Goal: Information Seeking & Learning: Find contact information

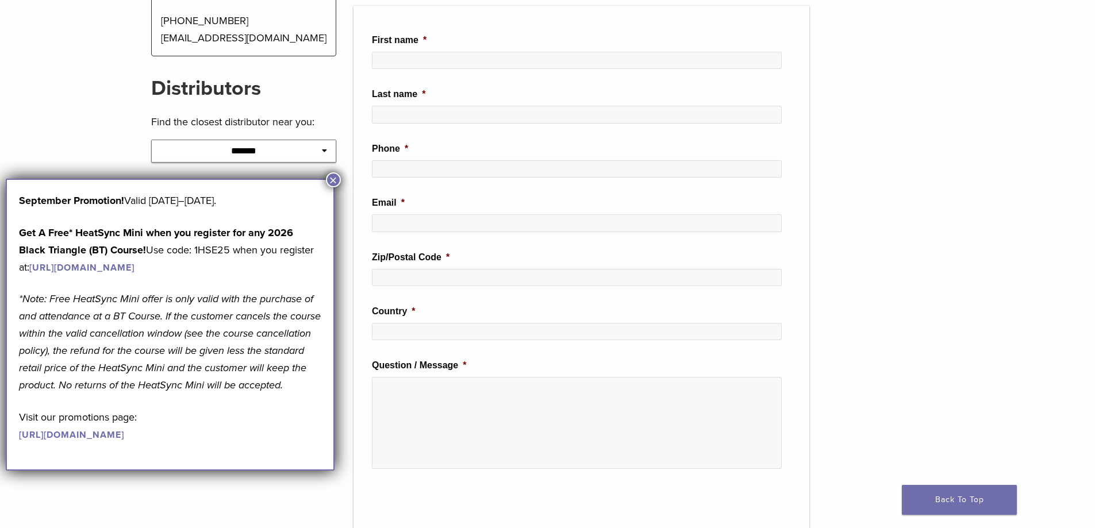
scroll to position [517, 0]
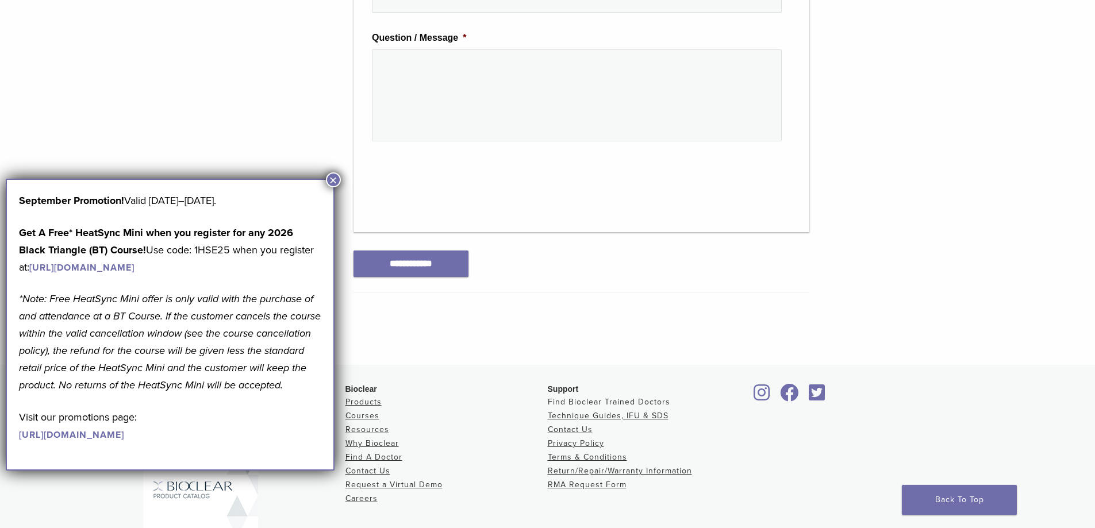
click at [600, 398] on link "Find Bioclear Trained Doctors" at bounding box center [609, 402] width 122 height 10
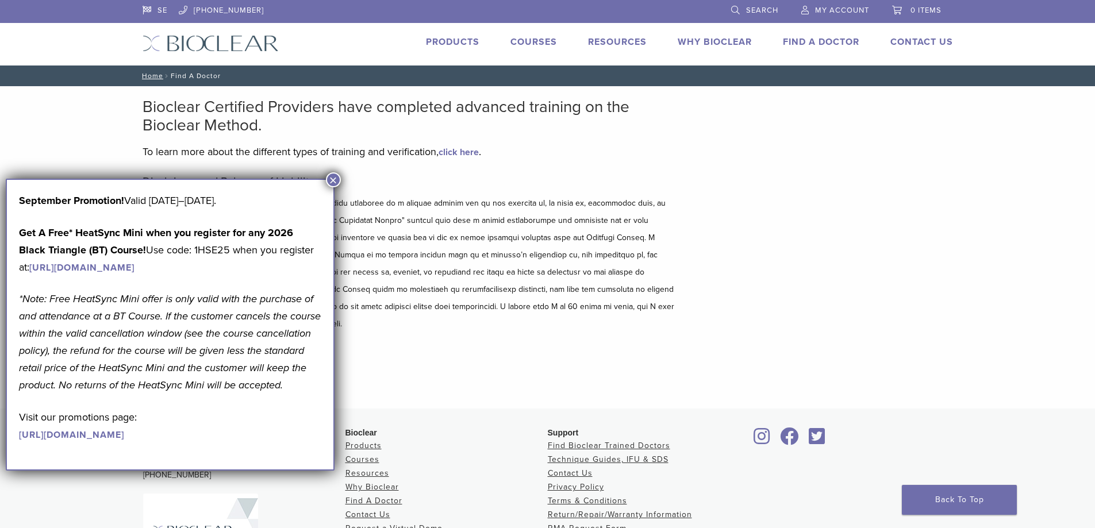
click at [335, 180] on button "×" at bounding box center [333, 179] width 15 height 15
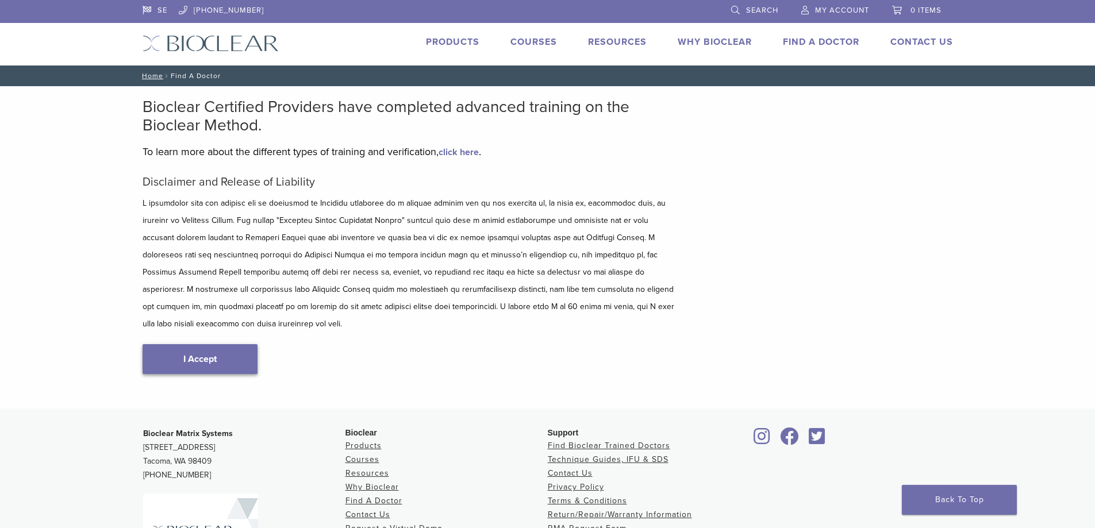
click at [214, 344] on link "I Accept" at bounding box center [199, 359] width 115 height 30
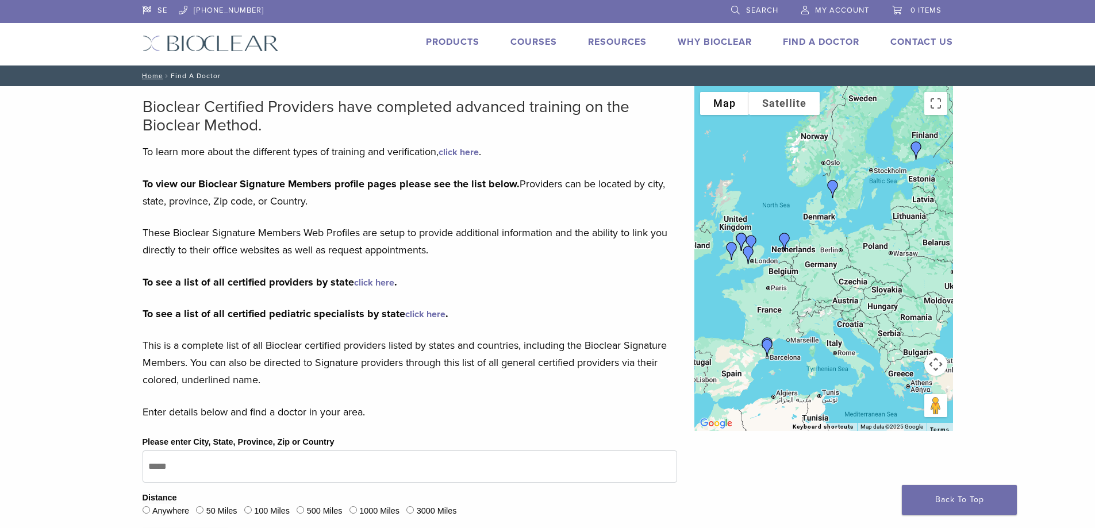
click at [916, 144] on img "Dr. Mikko Gustafsson" at bounding box center [916, 151] width 28 height 28
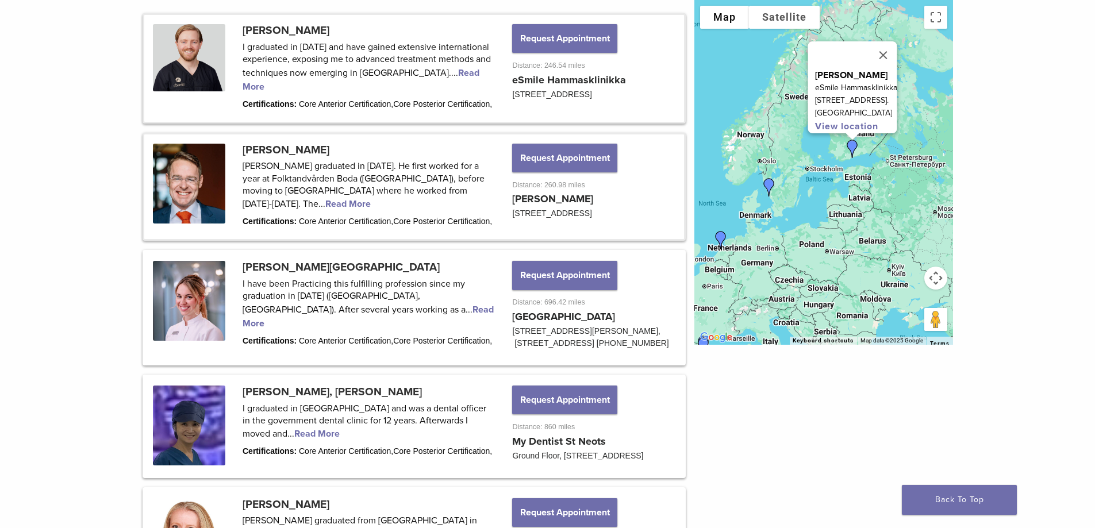
scroll to position [459, 0]
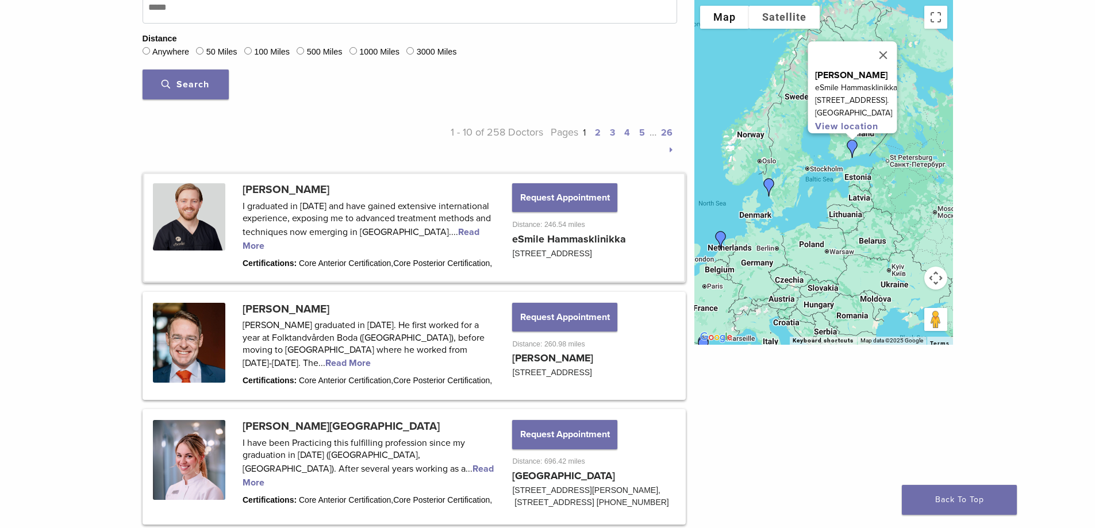
click at [307, 184] on link at bounding box center [414, 227] width 540 height 106
click at [438, 229] on link at bounding box center [414, 227] width 540 height 106
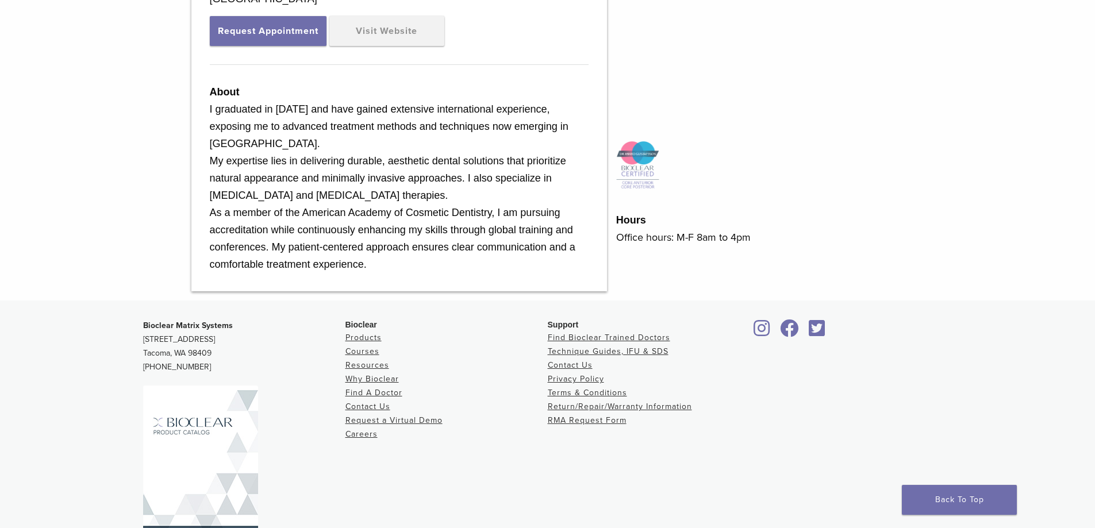
scroll to position [460, 0]
